Goal: Task Accomplishment & Management: Manage account settings

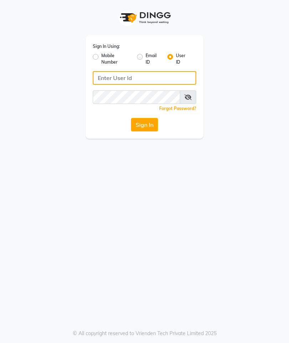
click at [136, 78] on input "Username" at bounding box center [145, 78] width 104 height 14
type input "Skysalon"
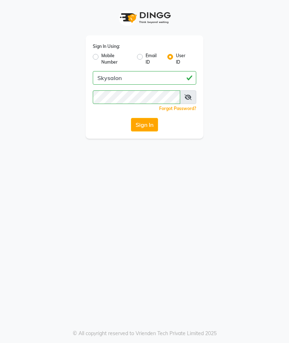
click at [151, 125] on button "Sign In" at bounding box center [144, 125] width 27 height 14
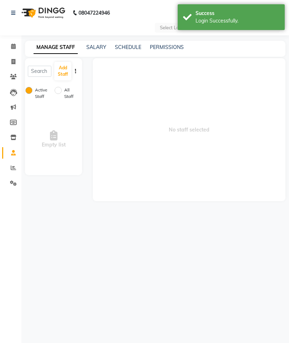
select select "en"
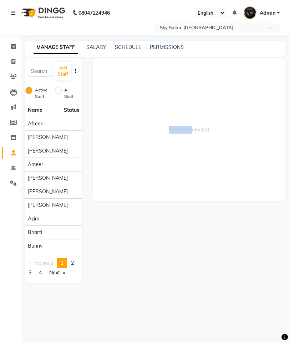
click at [245, 173] on span "No staff selected" at bounding box center [189, 129] width 193 height 143
click at [15, 63] on icon at bounding box center [13, 61] width 4 height 5
select select "service"
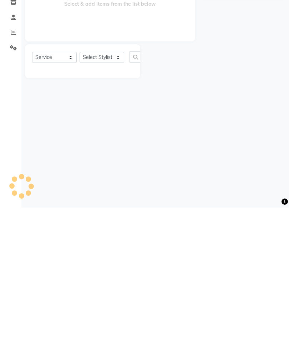
type input "14803"
select select "3537"
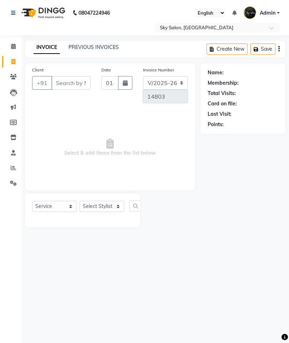
click at [96, 47] on link "PREVIOUS INVOICES" at bounding box center [94, 47] width 50 height 6
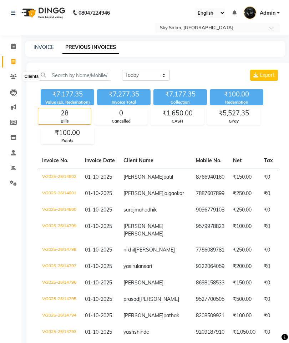
click at [16, 78] on icon at bounding box center [13, 76] width 7 height 5
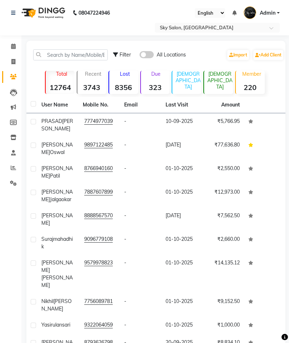
click at [219, 27] on input "text" at bounding box center [211, 28] width 104 height 7
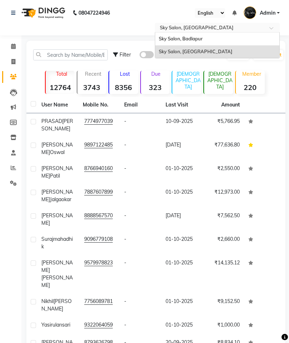
click at [214, 40] on div "Sky Salon, Badlapur" at bounding box center [217, 39] width 124 height 13
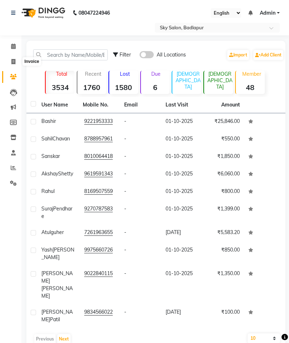
click at [10, 64] on span at bounding box center [13, 62] width 13 height 8
select select "service"
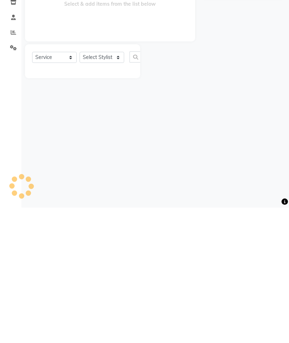
type input "6058"
select select "6927"
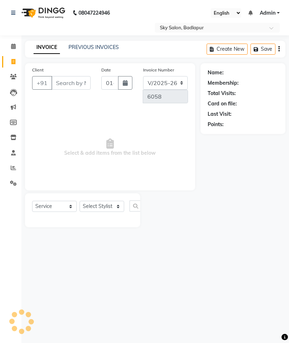
click at [81, 45] on link "PREVIOUS INVOICES" at bounding box center [94, 47] width 50 height 6
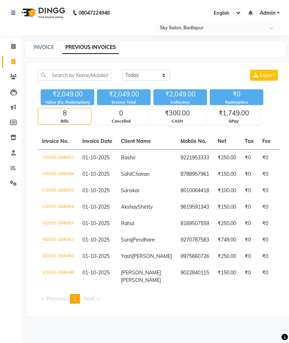
click at [41, 49] on link "INVOICE" at bounding box center [44, 47] width 20 height 6
select select "service"
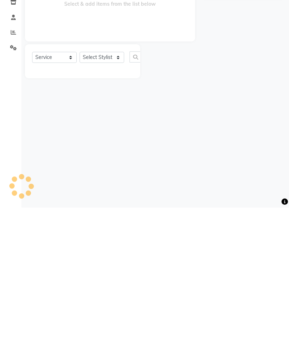
type input "6058"
select select "6927"
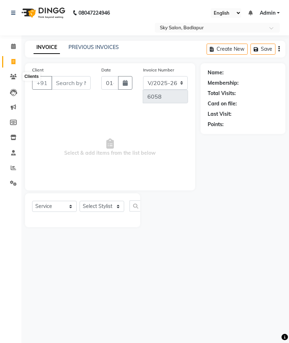
click at [14, 76] on icon at bounding box center [13, 76] width 7 height 5
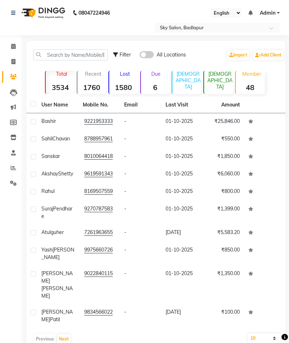
click at [12, 66] on link "Invoice" at bounding box center [10, 62] width 17 height 12
select select "service"
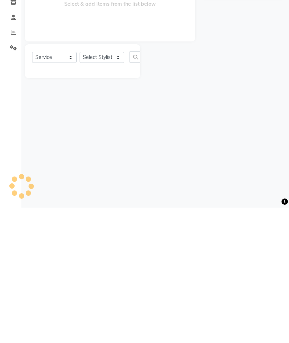
type input "6058"
select select "6927"
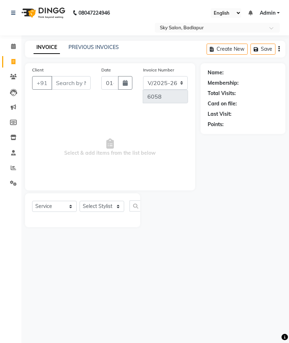
click at [78, 50] on link "PREVIOUS INVOICES" at bounding box center [94, 47] width 50 height 6
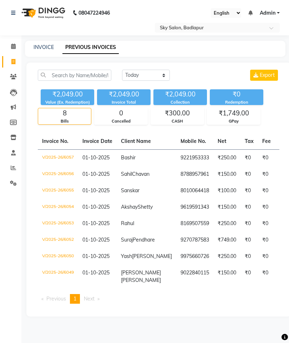
click at [41, 49] on link "INVOICE" at bounding box center [44, 47] width 20 height 6
select select "service"
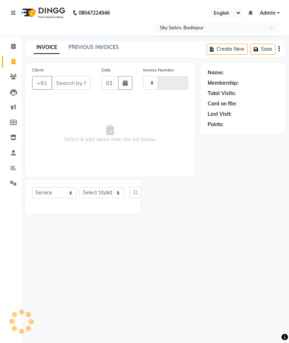
type input "6058"
select select "6927"
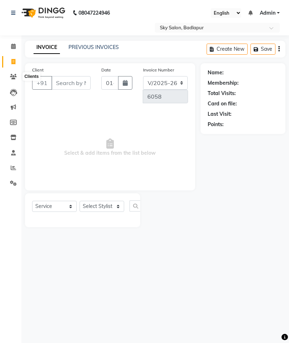
click at [11, 76] on icon at bounding box center [13, 76] width 7 height 5
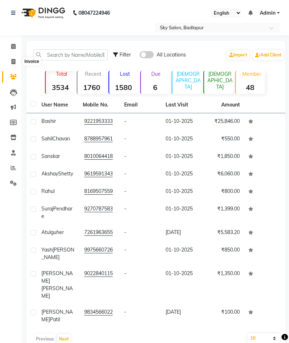
click at [10, 61] on span at bounding box center [13, 62] width 13 height 8
select select "service"
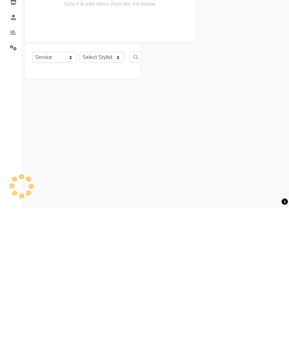
type input "6058"
select select "6927"
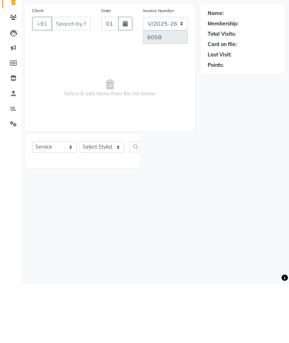
click at [12, 150] on icon at bounding box center [13, 152] width 5 height 5
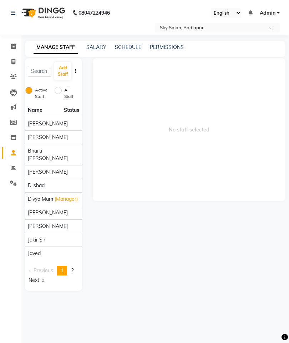
click at [12, 75] on icon at bounding box center [13, 76] width 7 height 5
